Goal: Navigation & Orientation: Understand site structure

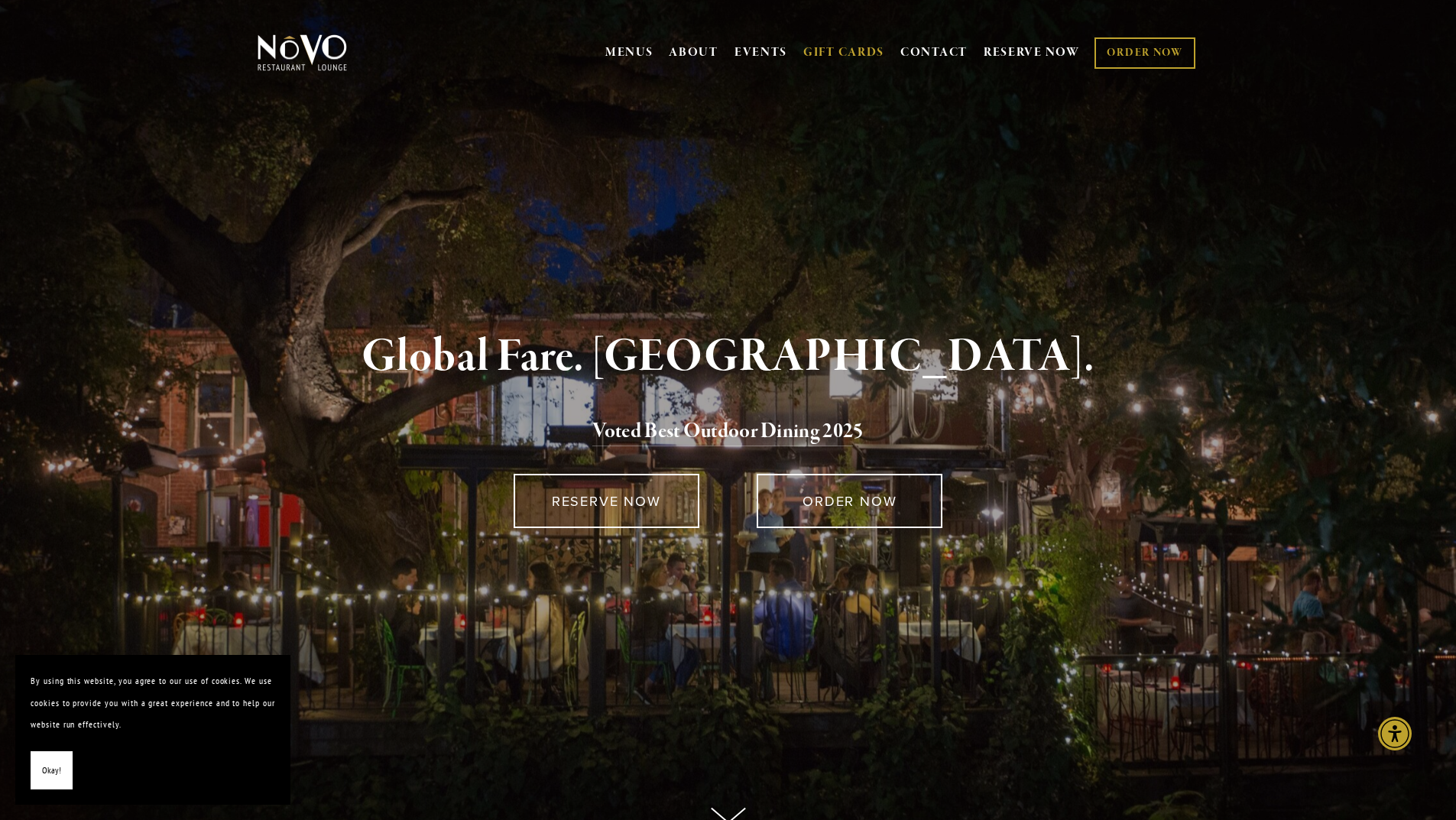
click at [847, 54] on link "GIFT CARDS" at bounding box center [844, 53] width 81 height 29
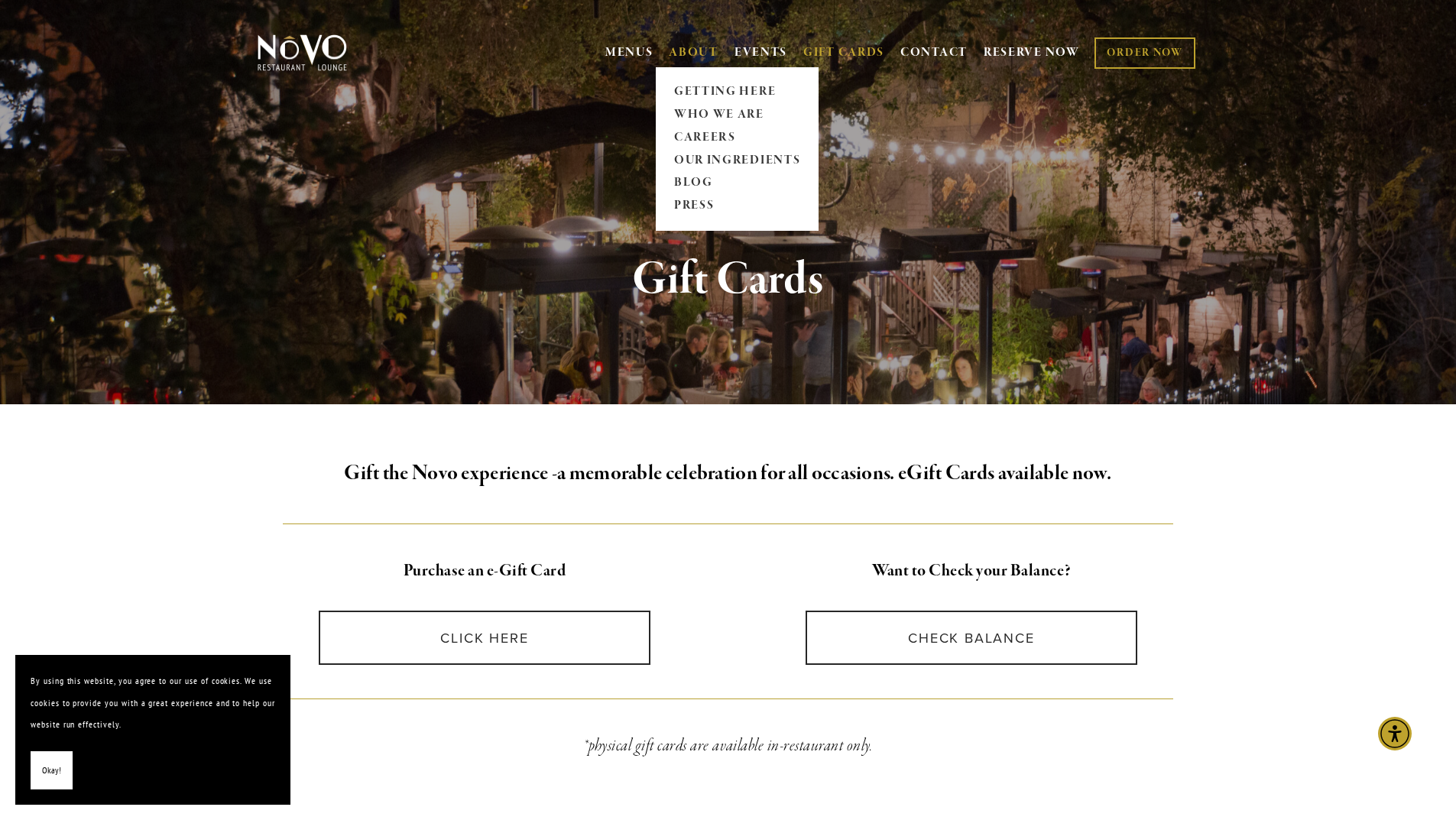
click at [677, 53] on link "ABOUT" at bounding box center [693, 53] width 50 height 15
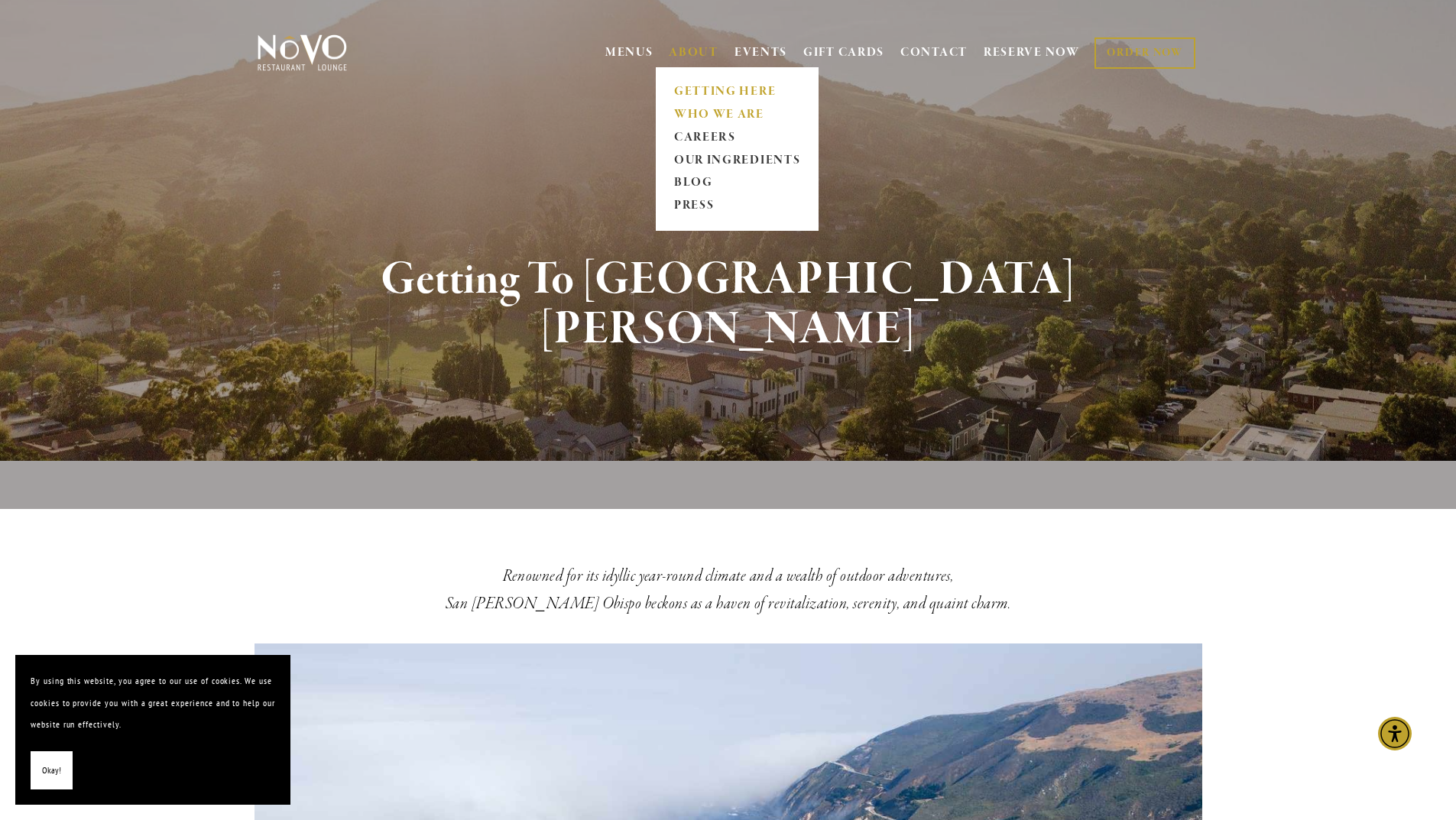
click at [706, 105] on link "WHO WE ARE" at bounding box center [736, 115] width 136 height 23
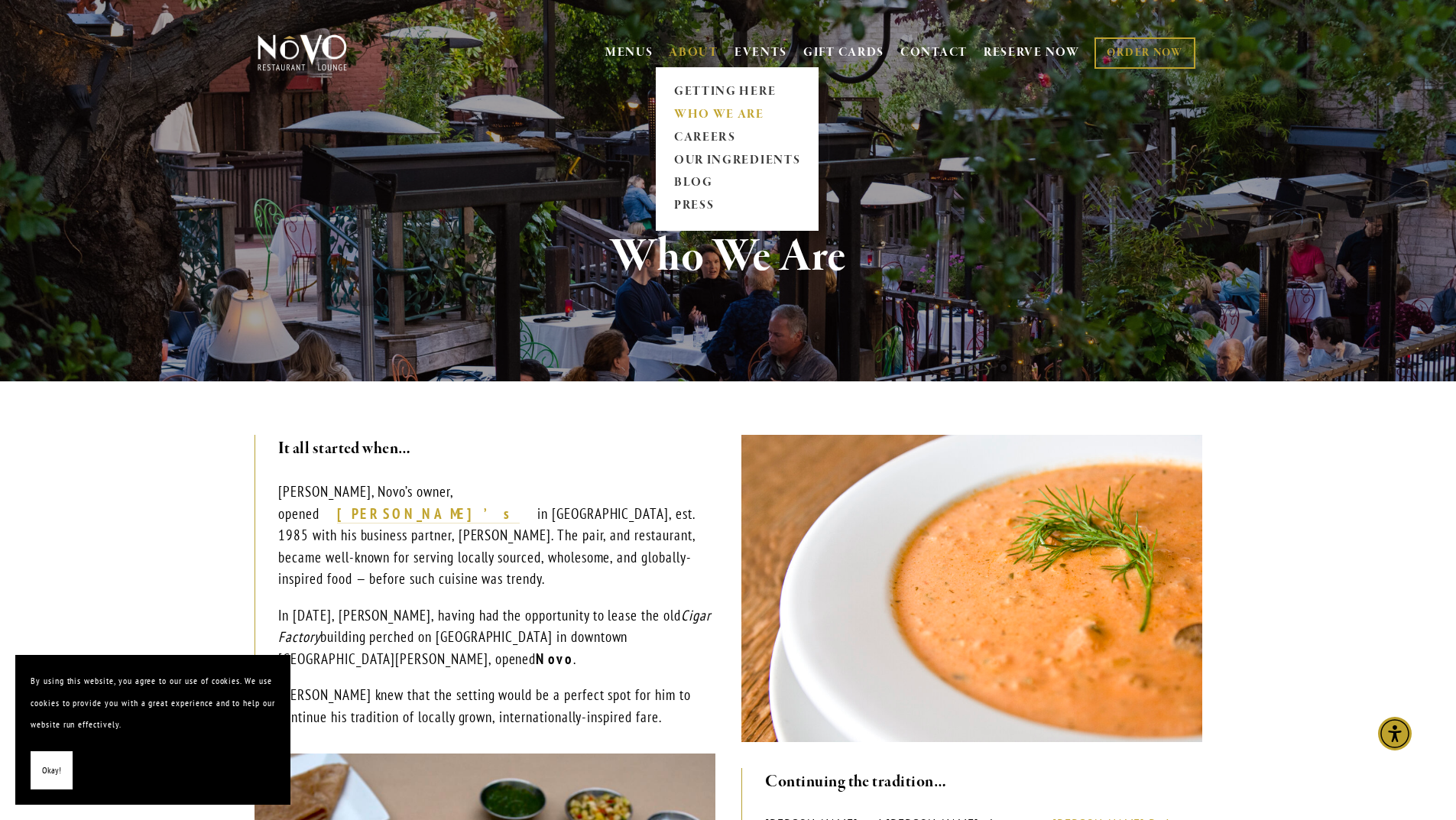
click at [674, 59] on link "ABOUT" at bounding box center [693, 53] width 50 height 15
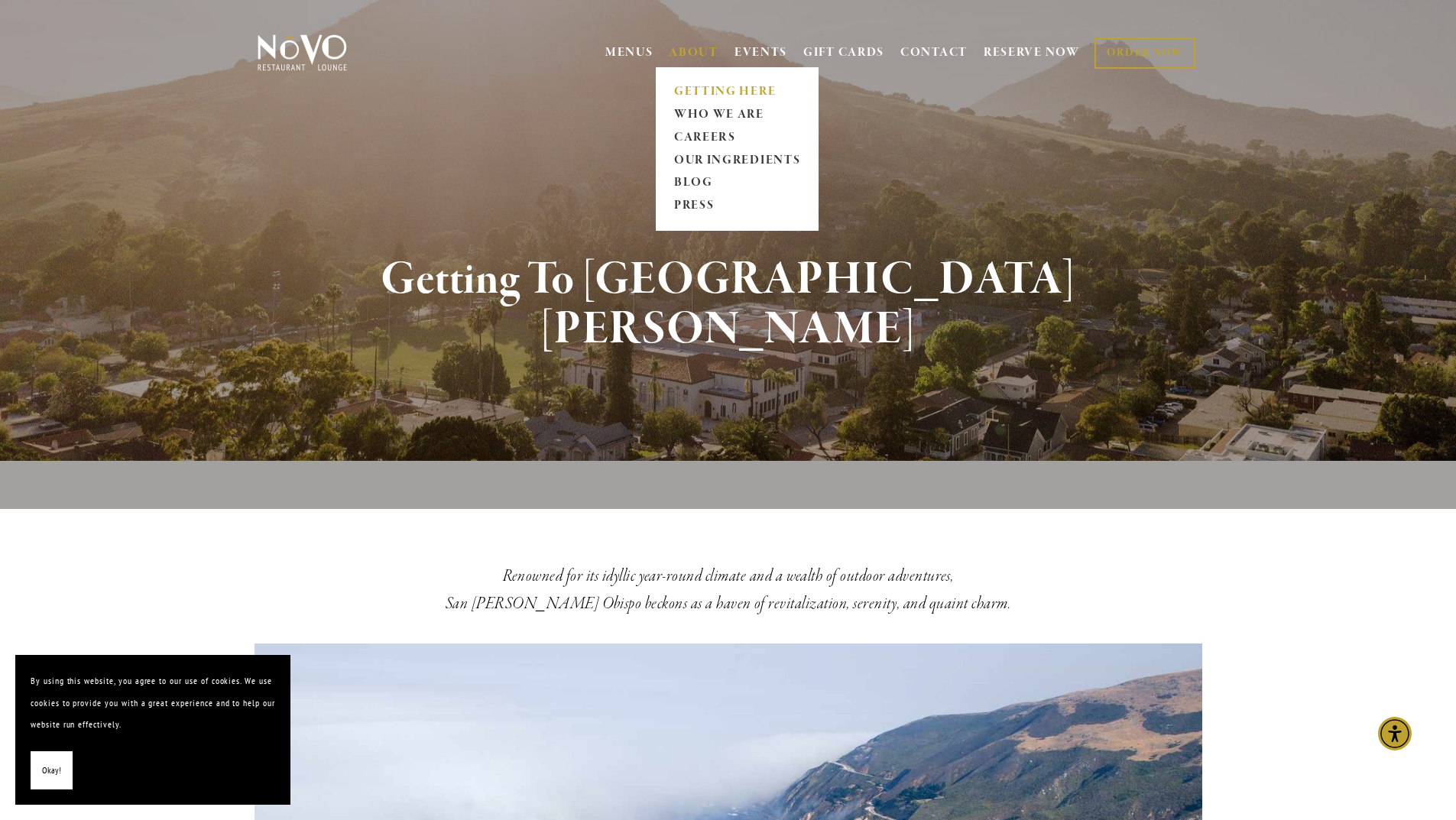
click at [670, 53] on link "ABOUT" at bounding box center [693, 53] width 50 height 15
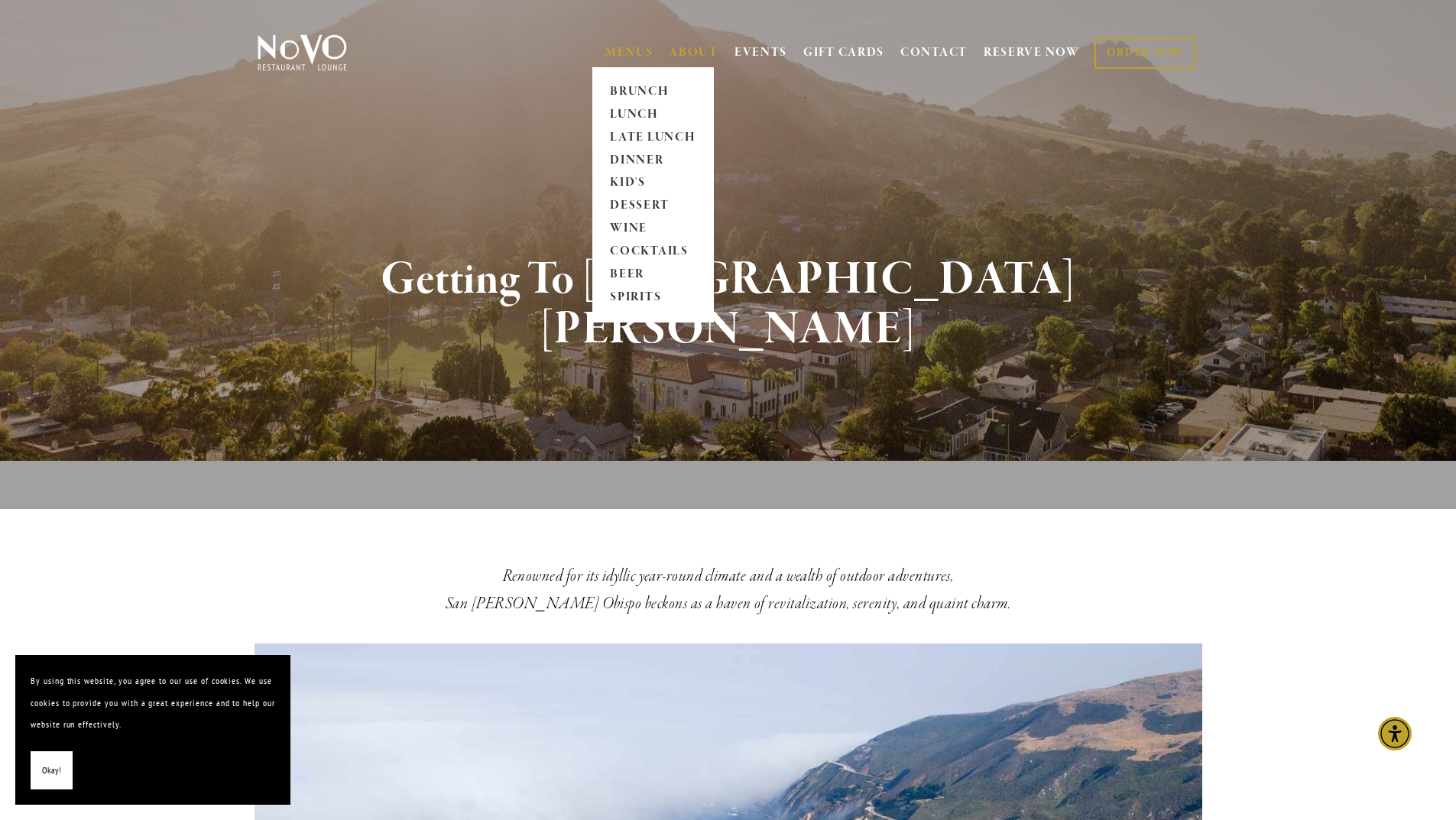
drag, startPoint x: 677, startPoint y: 141, endPoint x: 623, endPoint y: 46, distance: 109.3
click at [623, 46] on link "MENUS" at bounding box center [629, 53] width 48 height 15
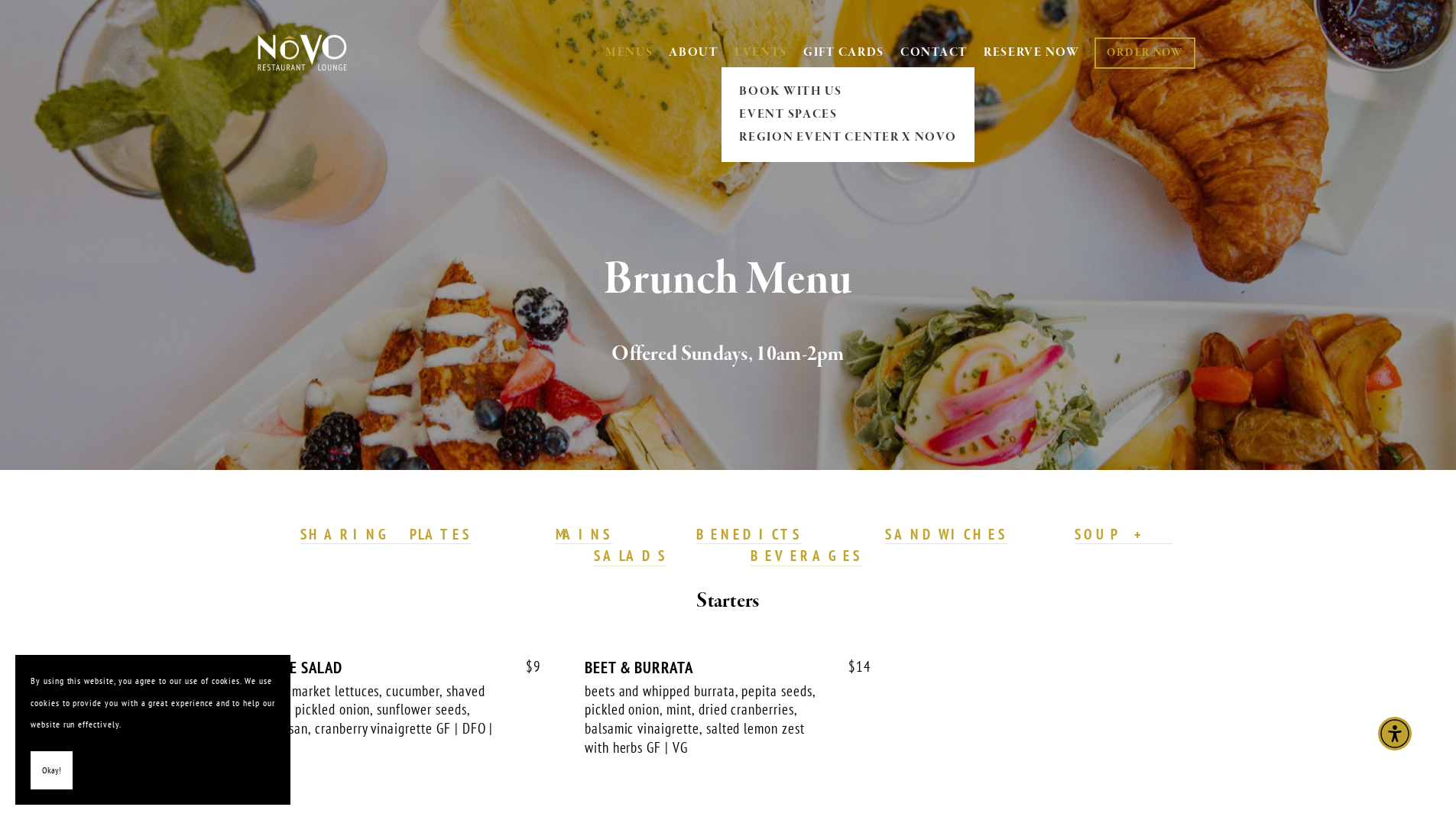
click at [758, 50] on link "EVENTS" at bounding box center [760, 53] width 53 height 15
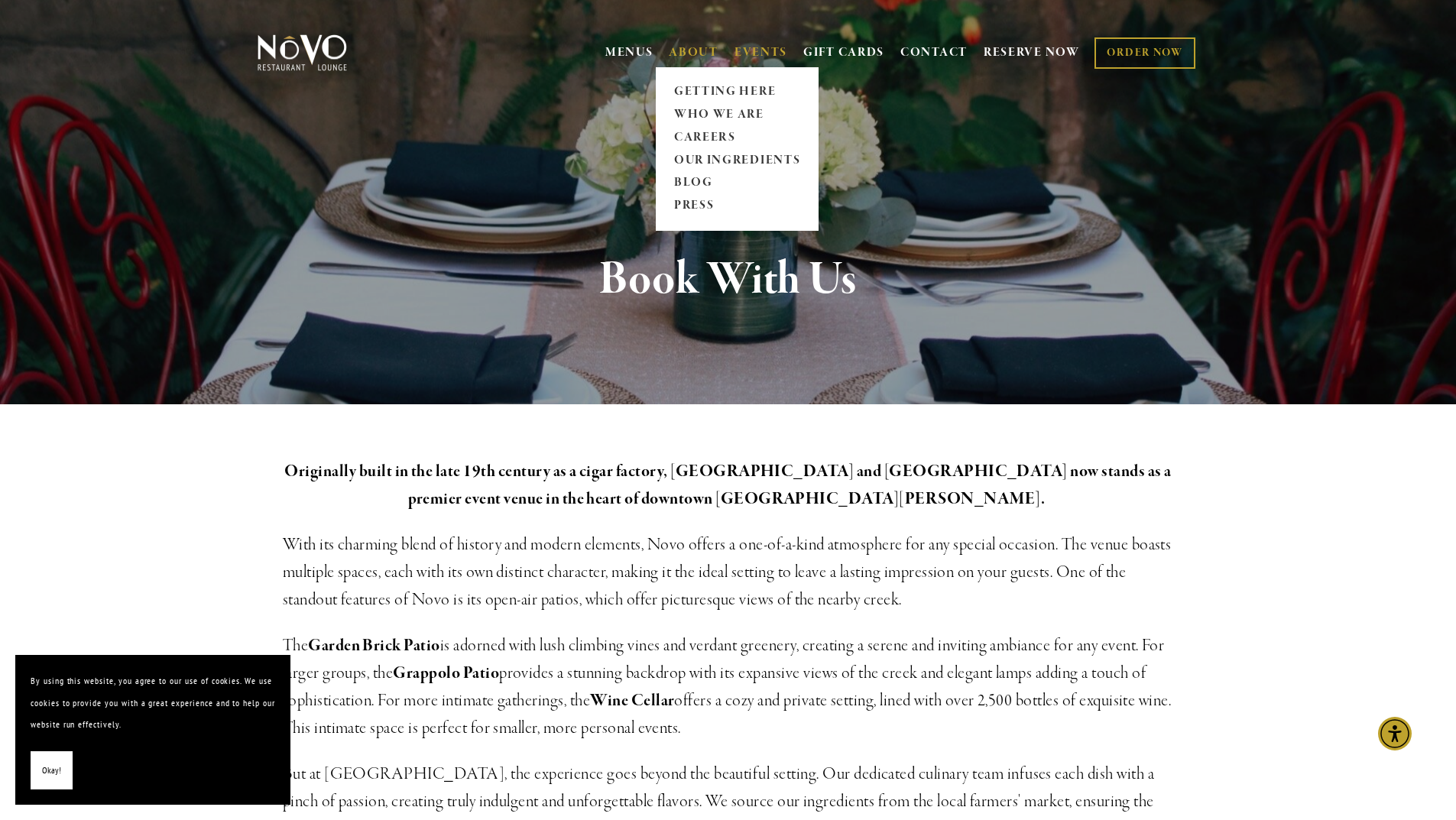
click at [689, 50] on link "ABOUT" at bounding box center [693, 53] width 50 height 15
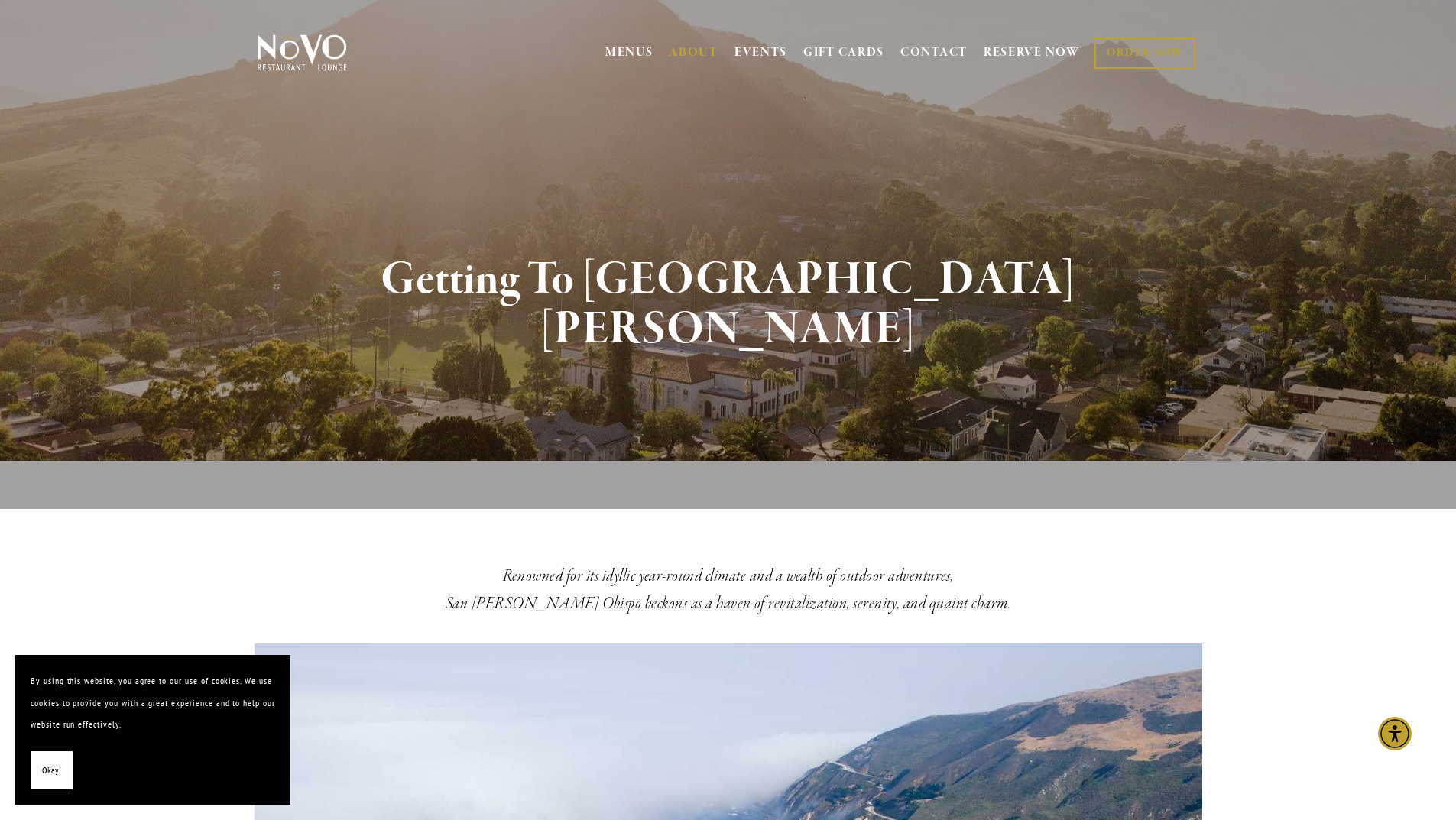
drag, startPoint x: 974, startPoint y: 155, endPoint x: 1185, endPoint y: 213, distance: 218.8
click at [1185, 213] on div "Getting To [GEOGRAPHIC_DATA][PERSON_NAME]" at bounding box center [728, 332] width 1101 height 354
